Goal: Task Accomplishment & Management: Use online tool/utility

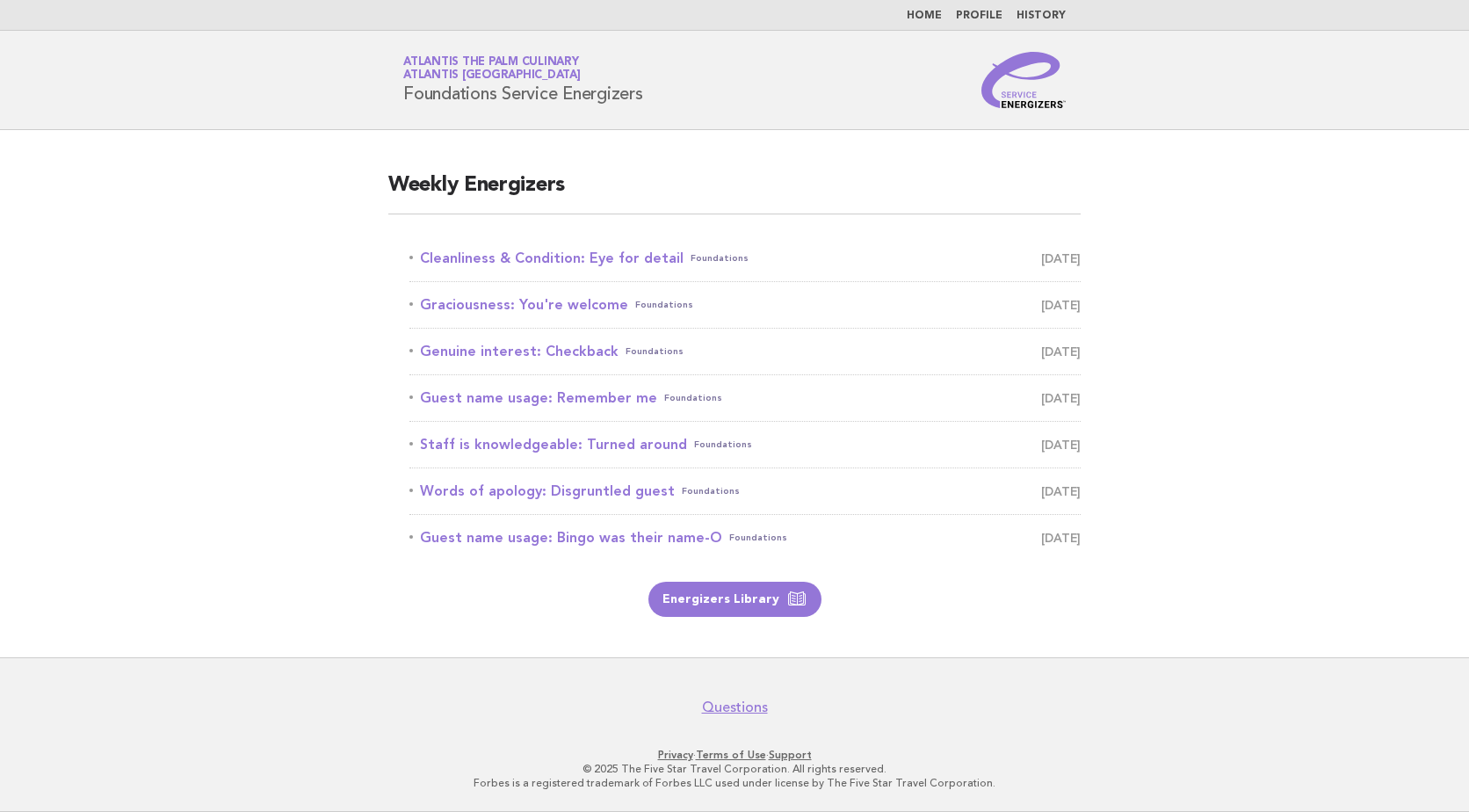
click at [273, 252] on main "Weekly Energizers Cleanliness & Condition: Eye for detail Foundations [DATE] Gr…" at bounding box center [734, 393] width 1469 height 527
click at [487, 258] on link "Cleanliness & Condition: Eye for detail Foundations [DATE]" at bounding box center [744, 258] width 671 height 25
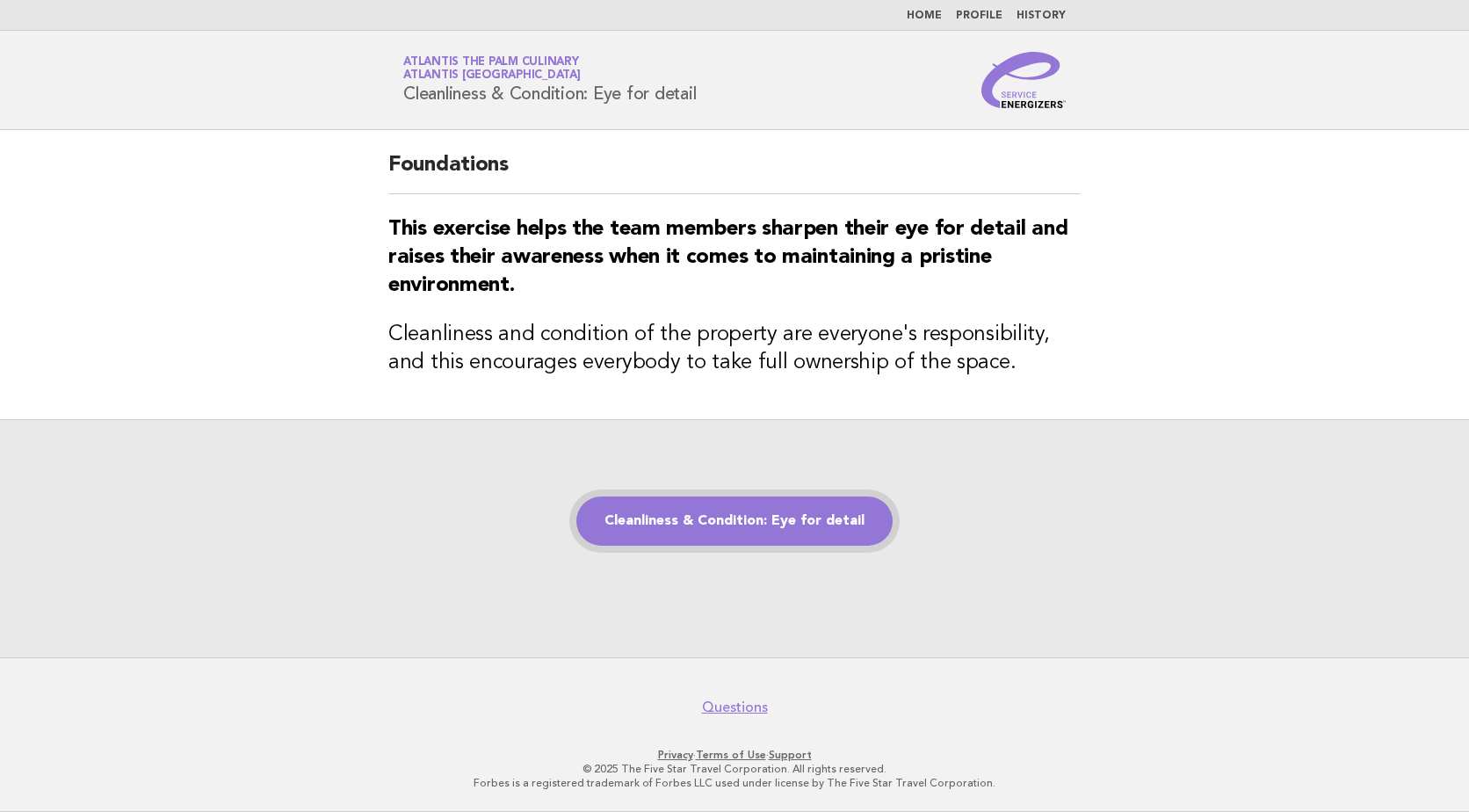
click at [739, 514] on link "Cleanliness & Condition: Eye for detail" at bounding box center [734, 521] width 316 height 49
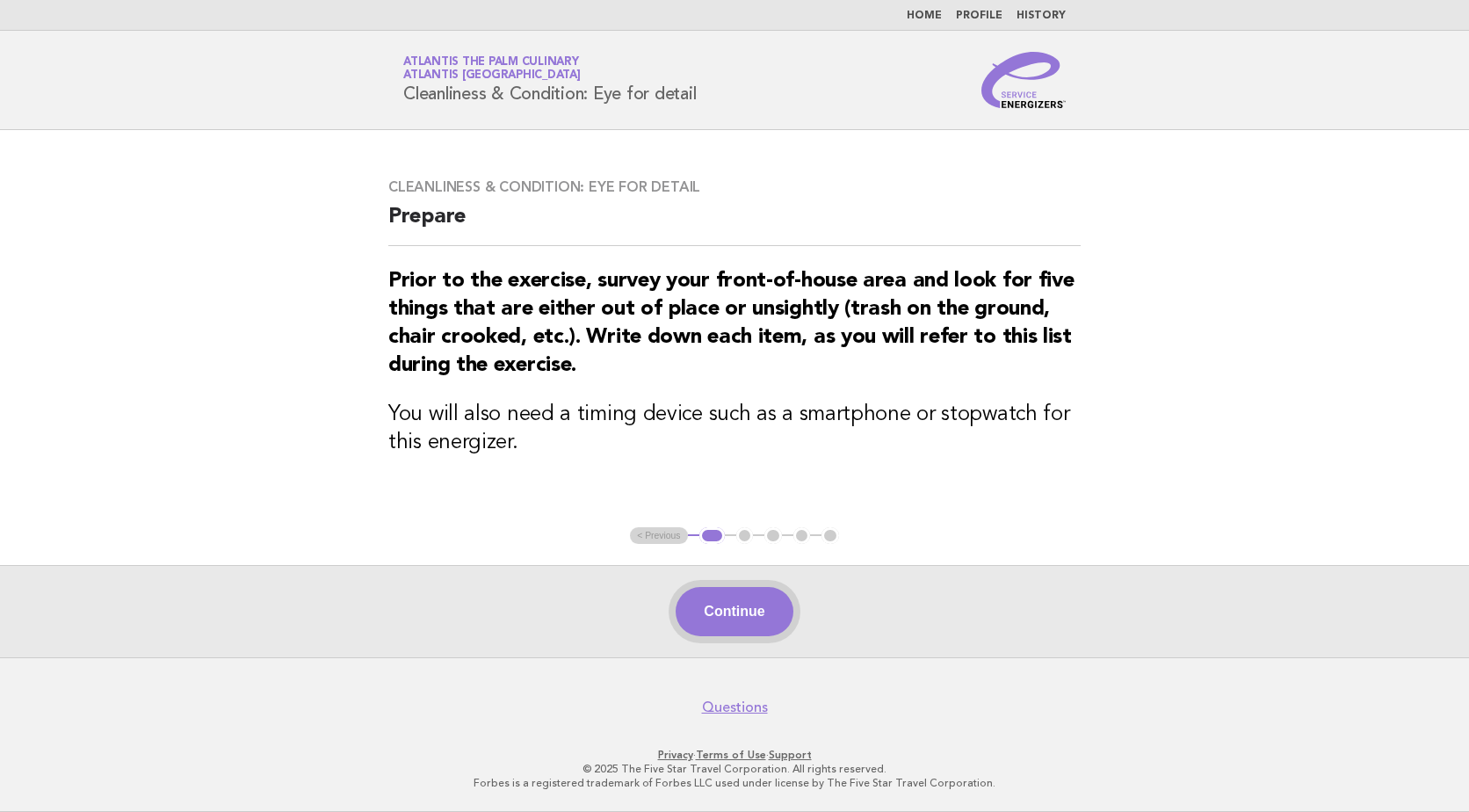
click at [735, 597] on button "Continue" at bounding box center [734, 612] width 117 height 49
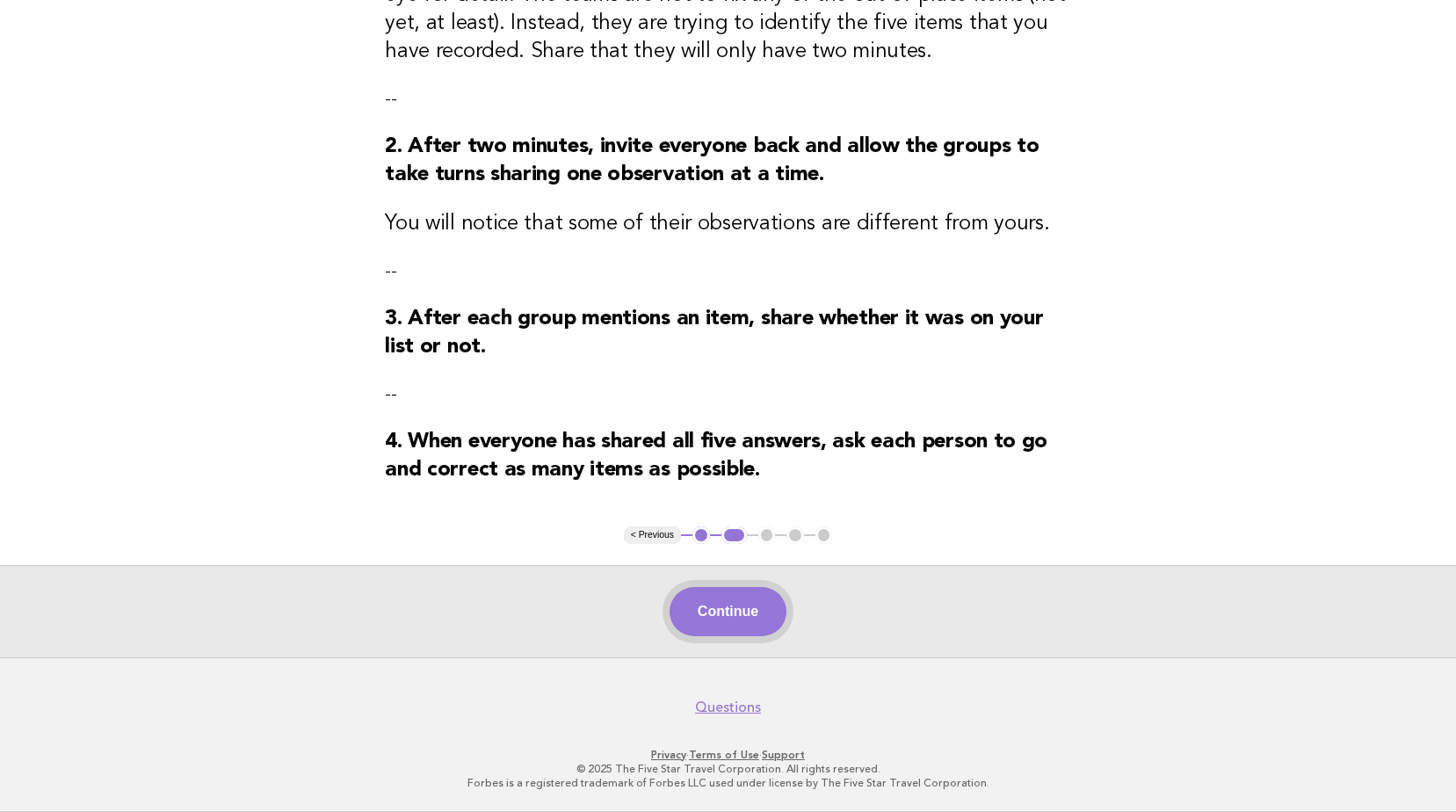
click at [754, 604] on button "Continue" at bounding box center [728, 612] width 117 height 49
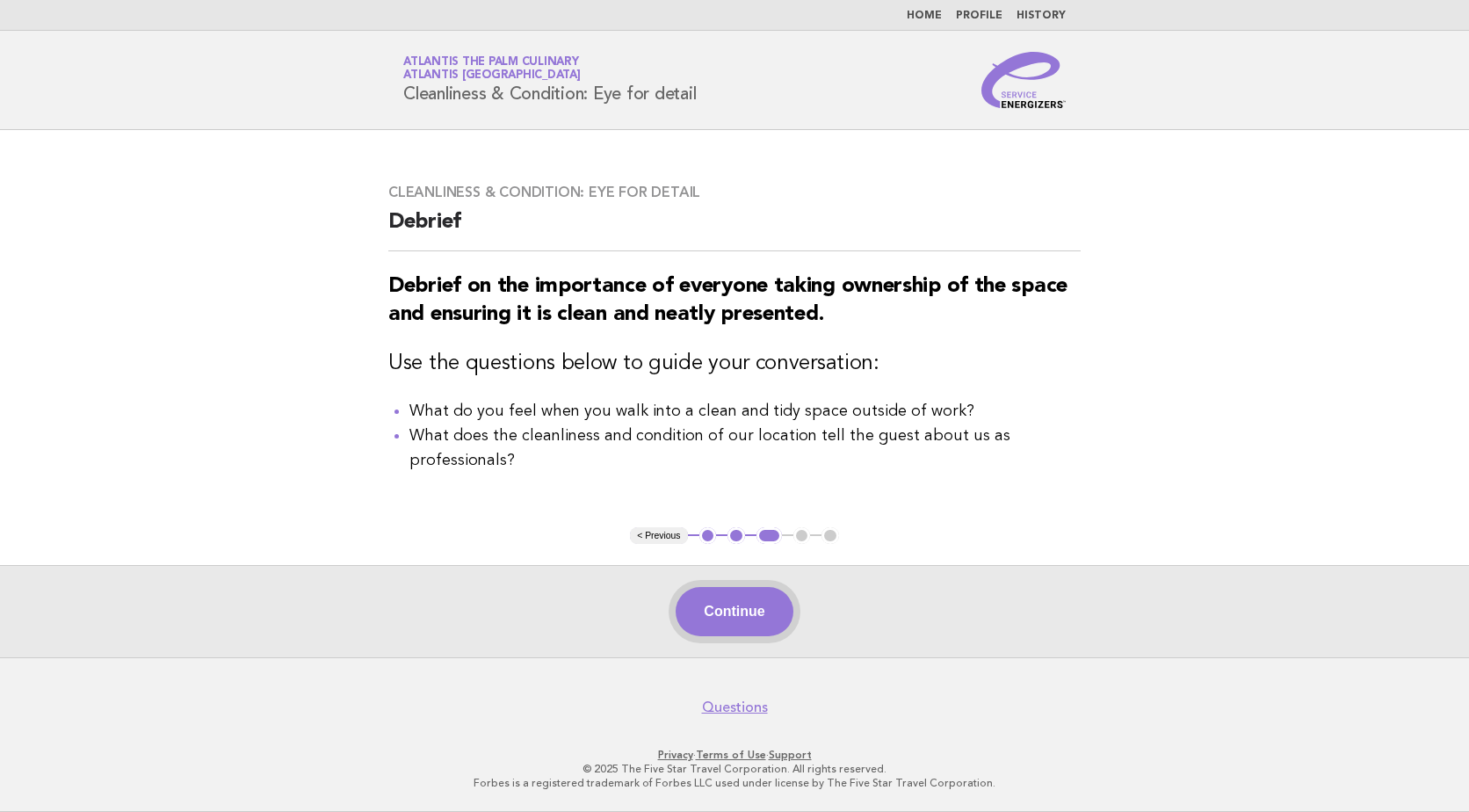
click at [735, 593] on button "Continue" at bounding box center [734, 612] width 117 height 49
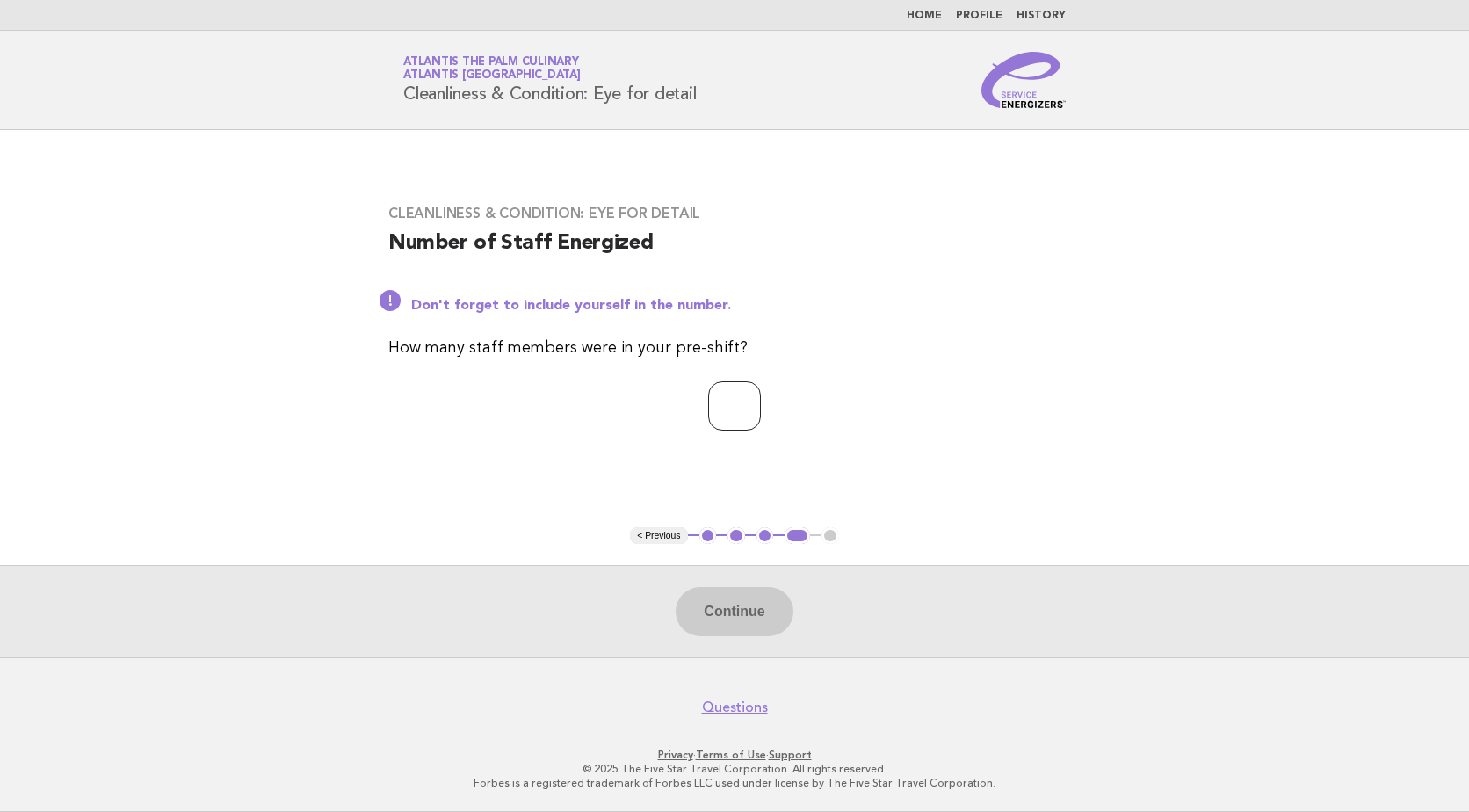
click at [714, 405] on input "number" at bounding box center [734, 406] width 53 height 49
type input "**"
click at [759, 611] on button "Continue" at bounding box center [734, 612] width 117 height 49
